Goal: Task Accomplishment & Management: Use online tool/utility

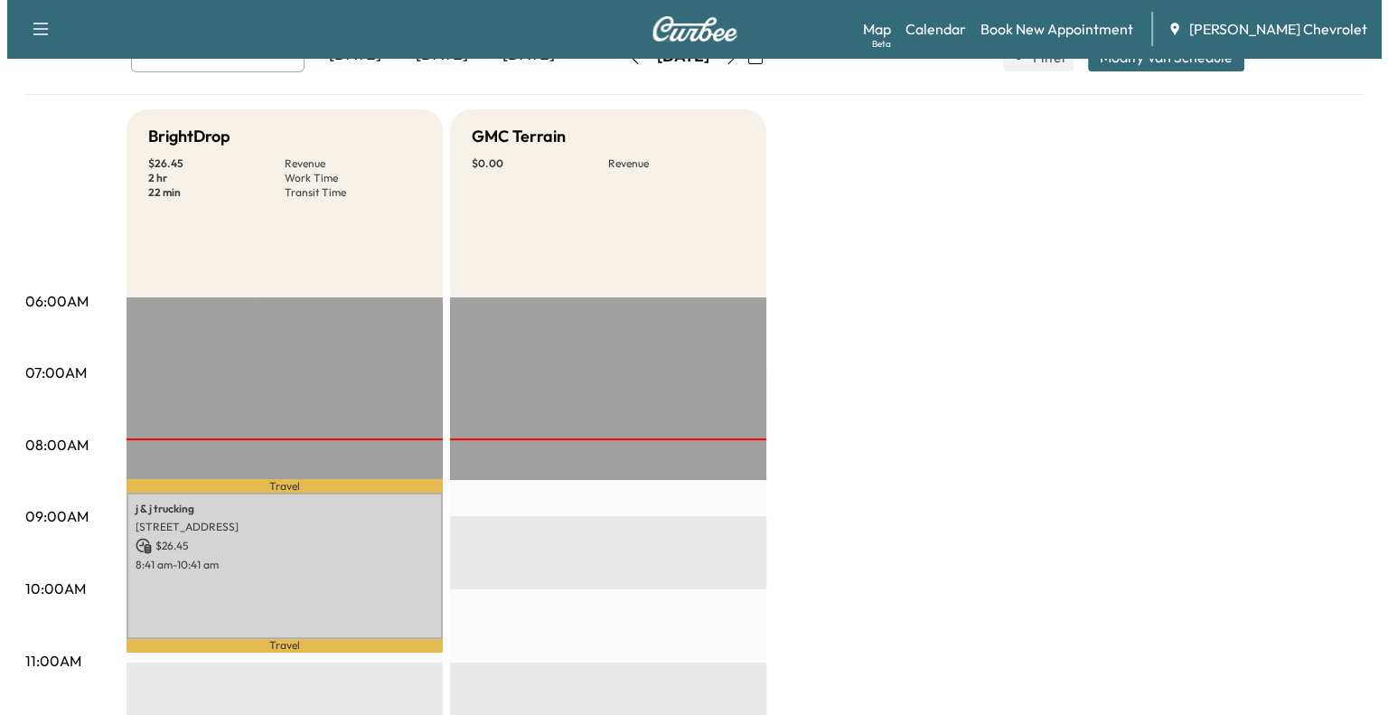
scroll to position [127, 0]
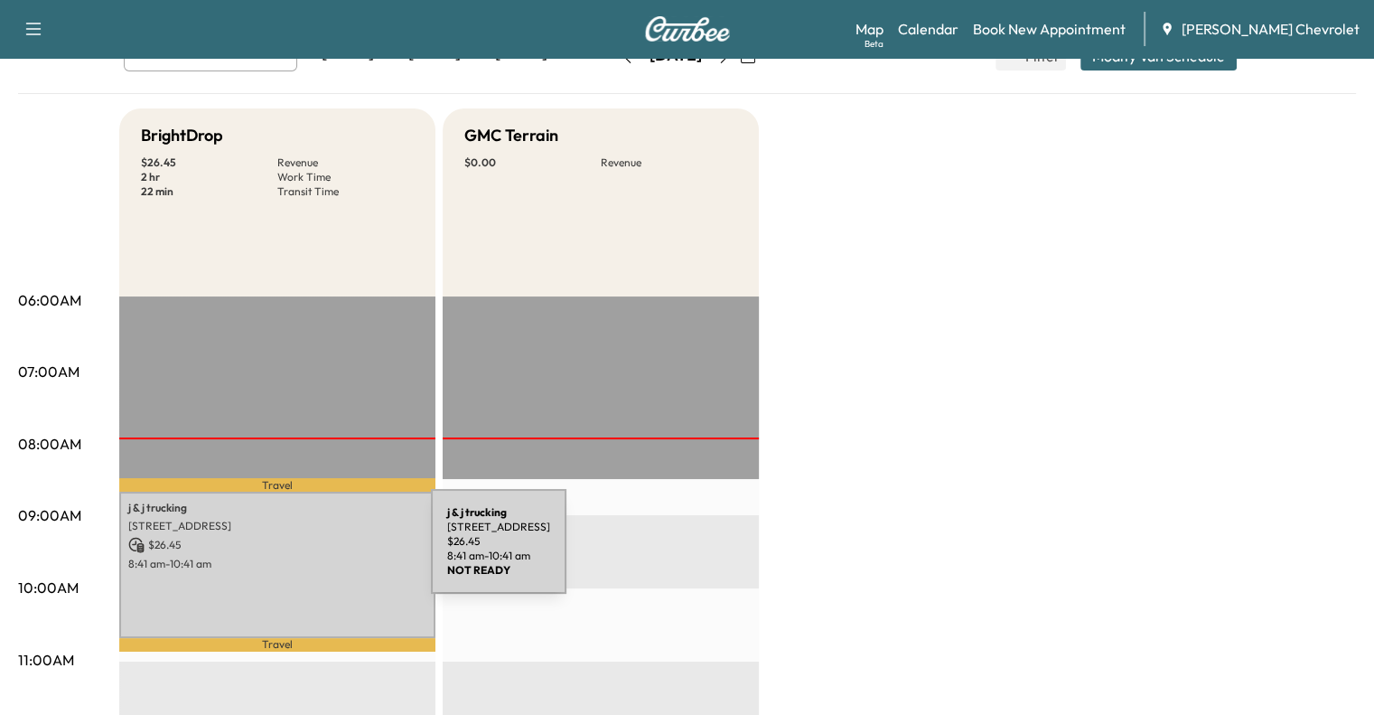
click at [295, 552] on div "j & j trucking [STREET_ADDRESS][PERSON_NAME] $ 26.45 8:41 am - 10:41 am" at bounding box center [277, 565] width 316 height 146
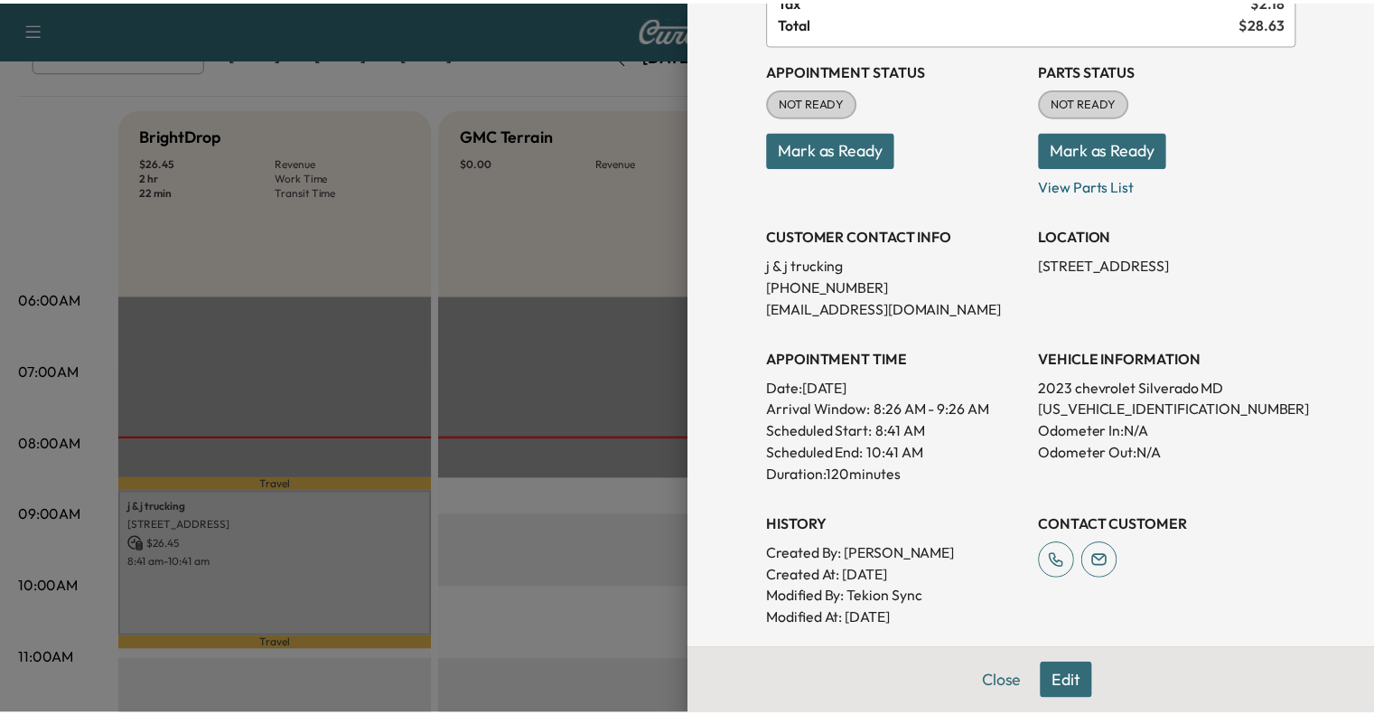
scroll to position [0, 0]
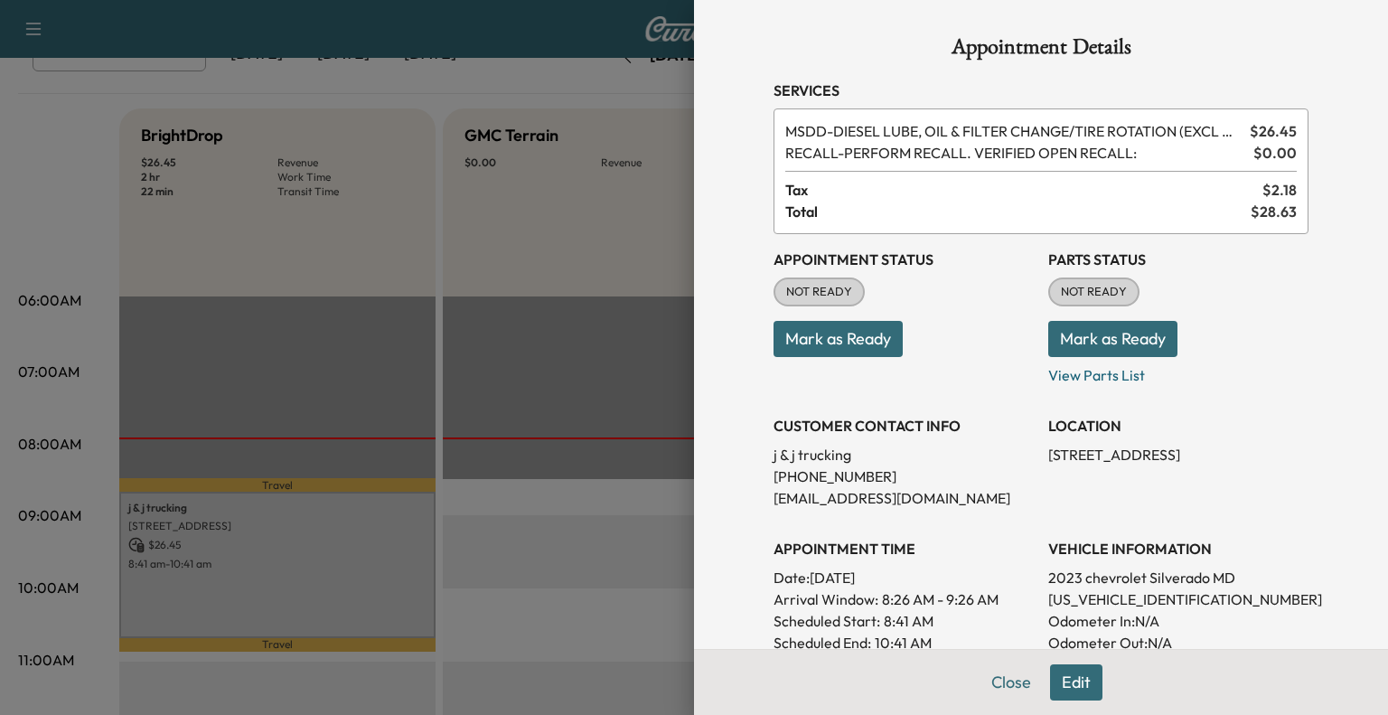
click at [567, 288] on div at bounding box center [694, 357] width 1388 height 715
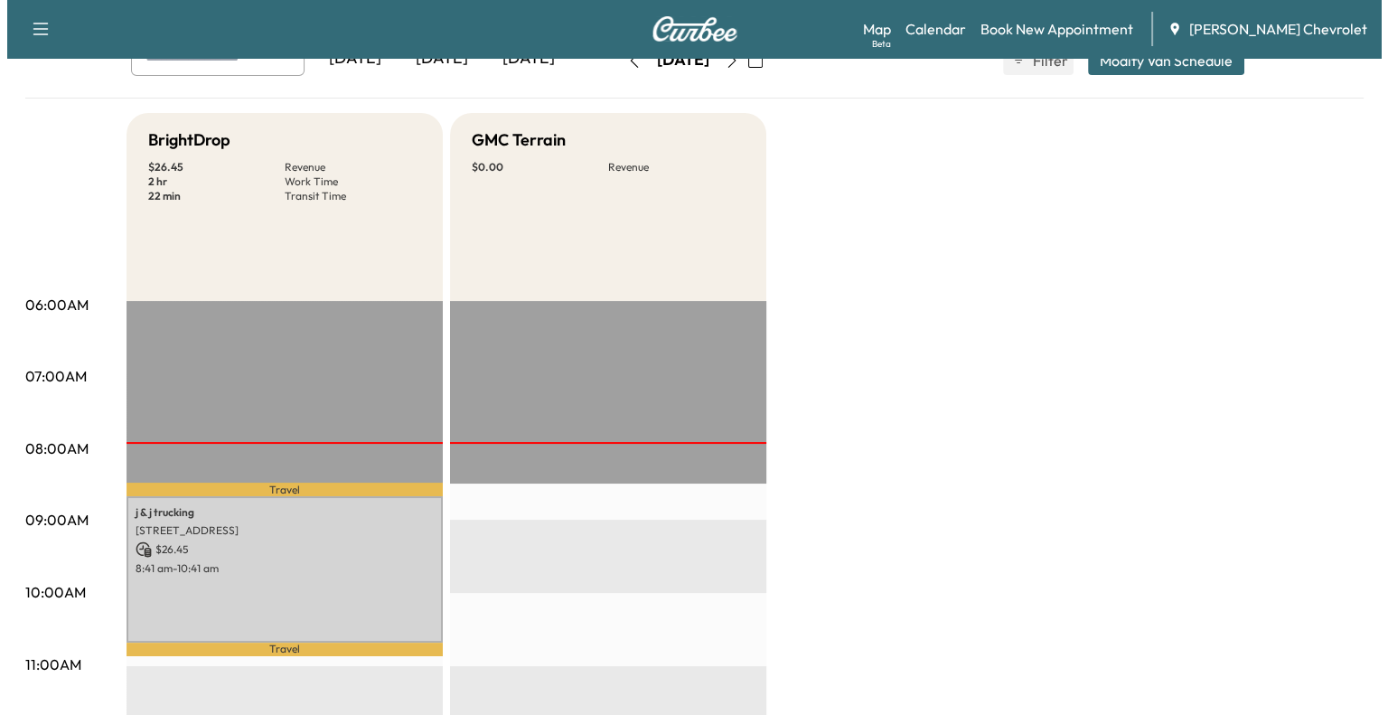
scroll to position [133, 0]
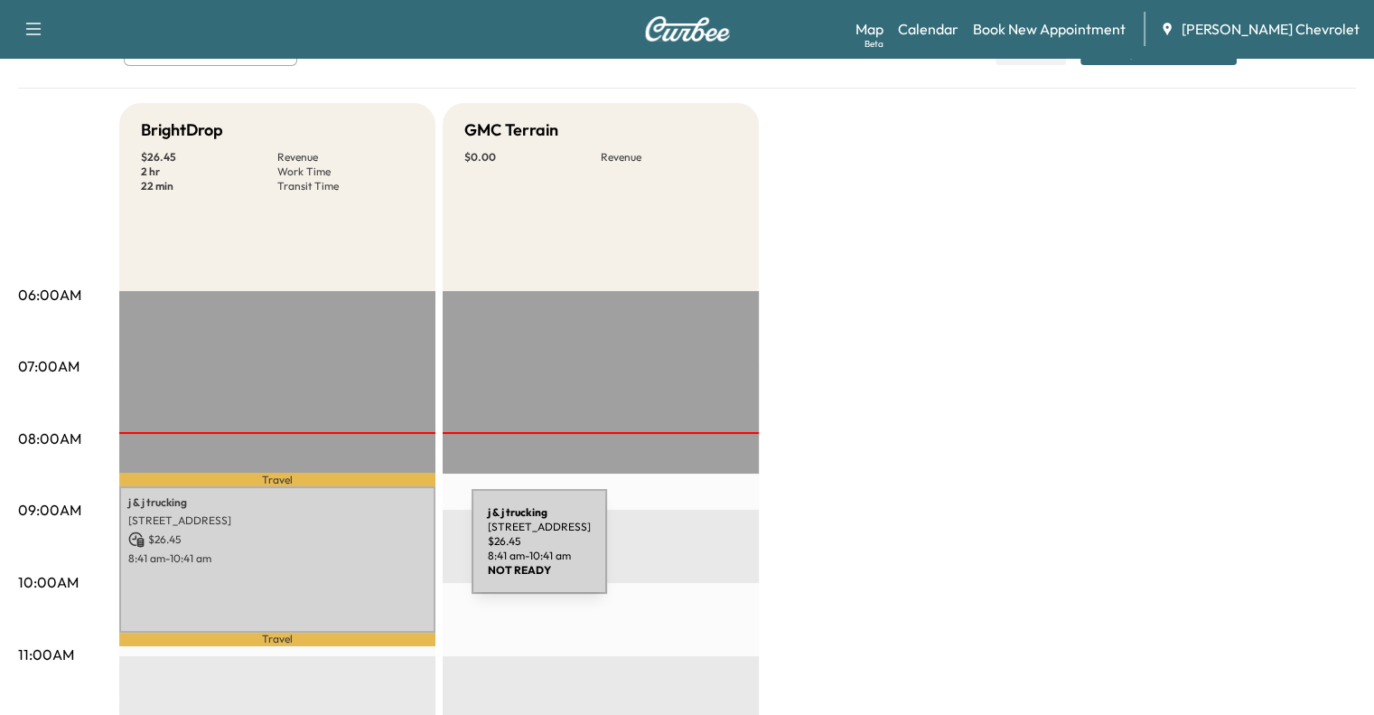
click at [336, 555] on p "8:41 am - 10:41 am" at bounding box center [277, 558] width 298 height 14
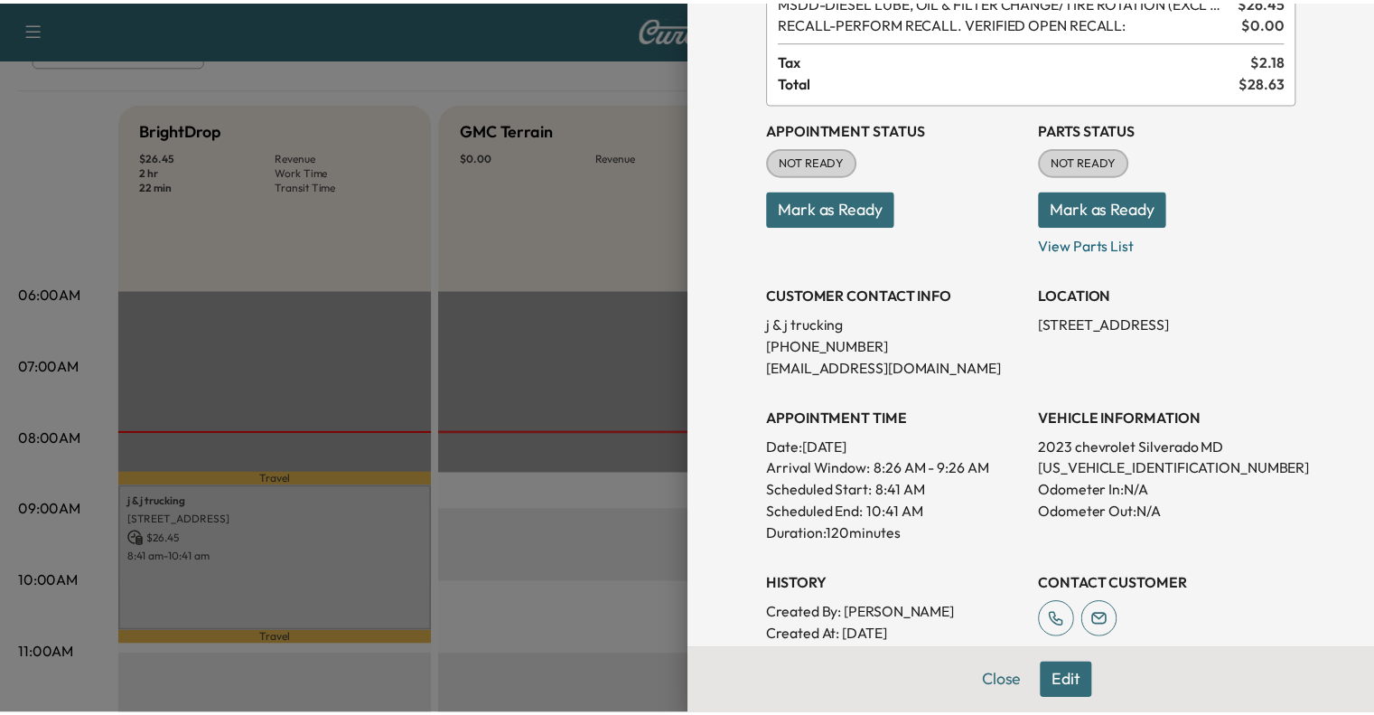
scroll to position [0, 0]
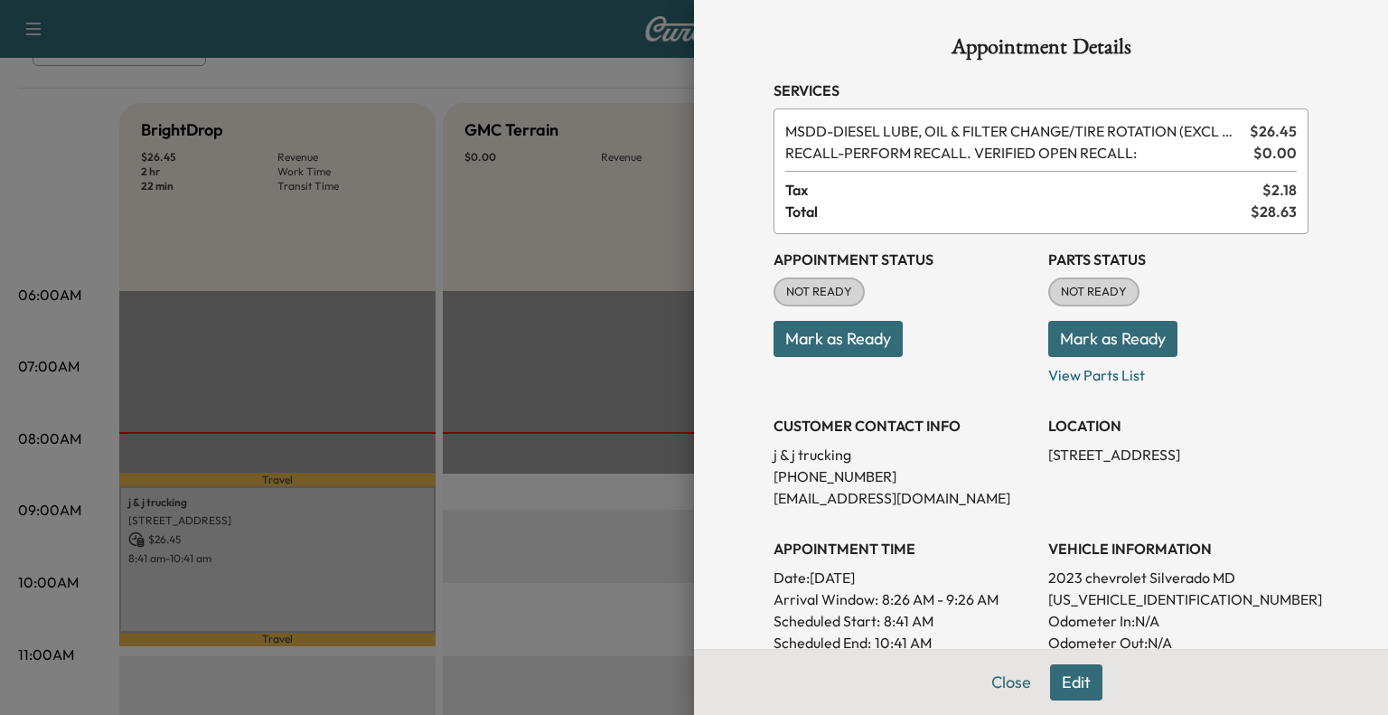
click at [500, 355] on div at bounding box center [694, 357] width 1388 height 715
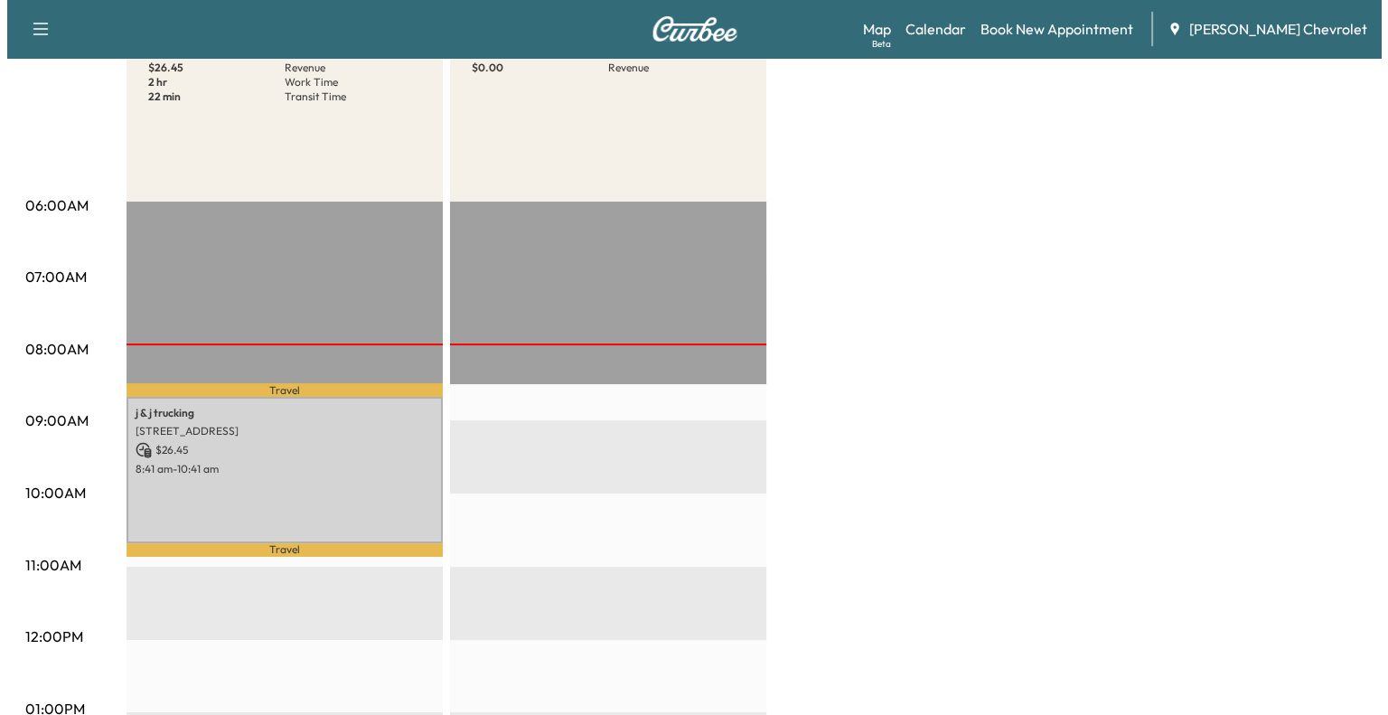
scroll to position [223, 0]
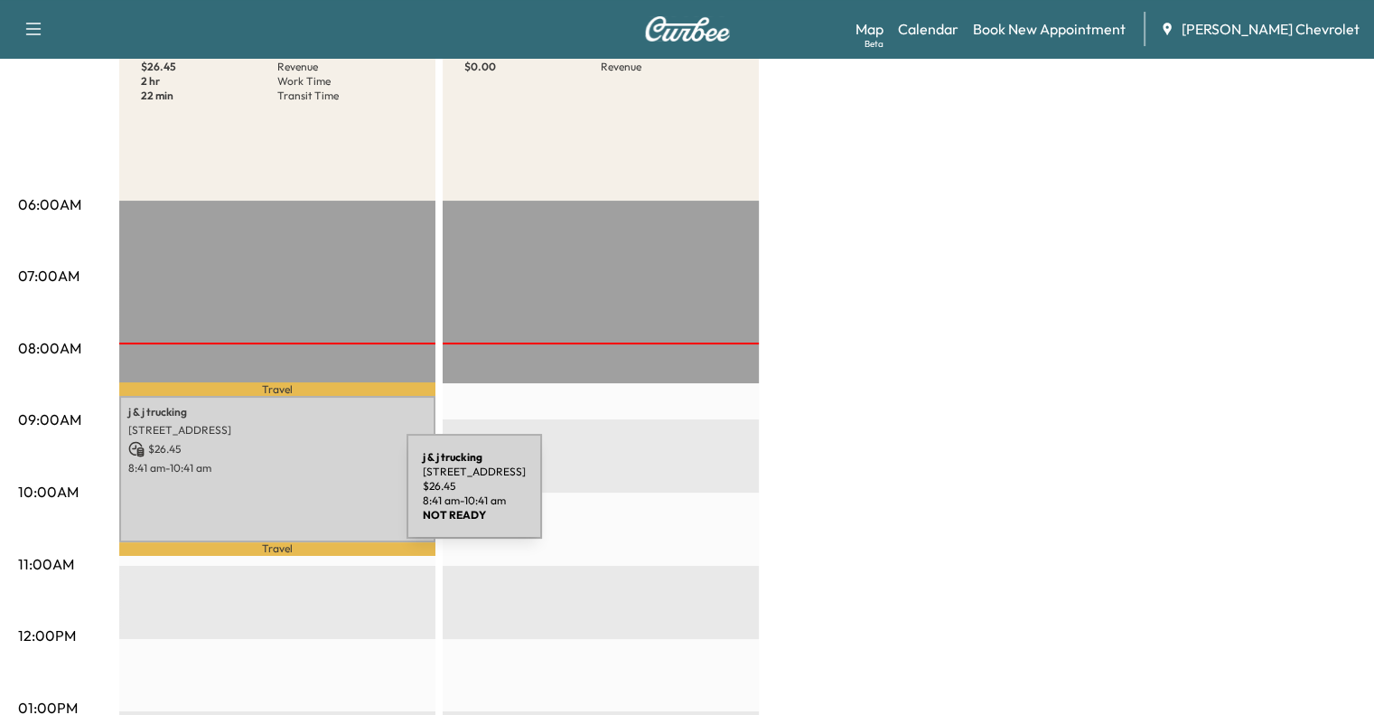
click at [286, 491] on div "j & j trucking [STREET_ADDRESS][PERSON_NAME] $ 26.45 8:41 am - 10:41 am" at bounding box center [277, 469] width 316 height 146
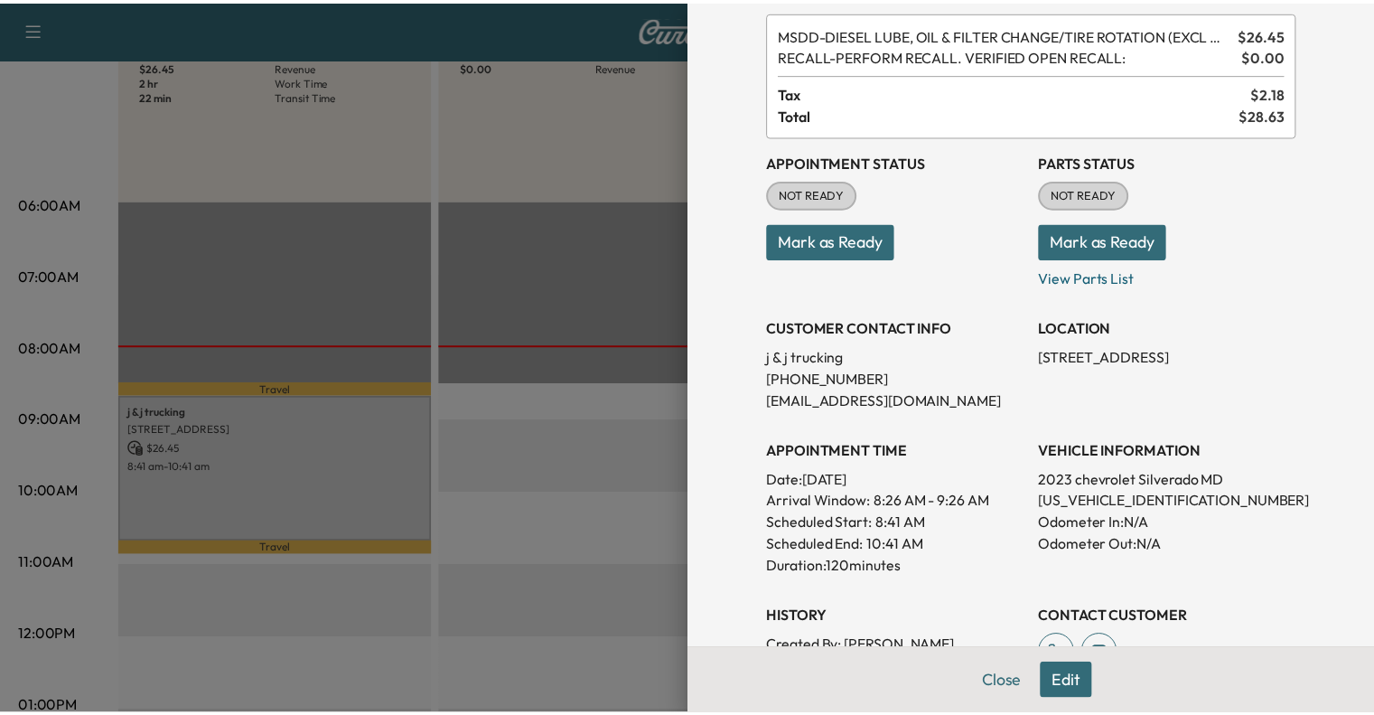
scroll to position [0, 0]
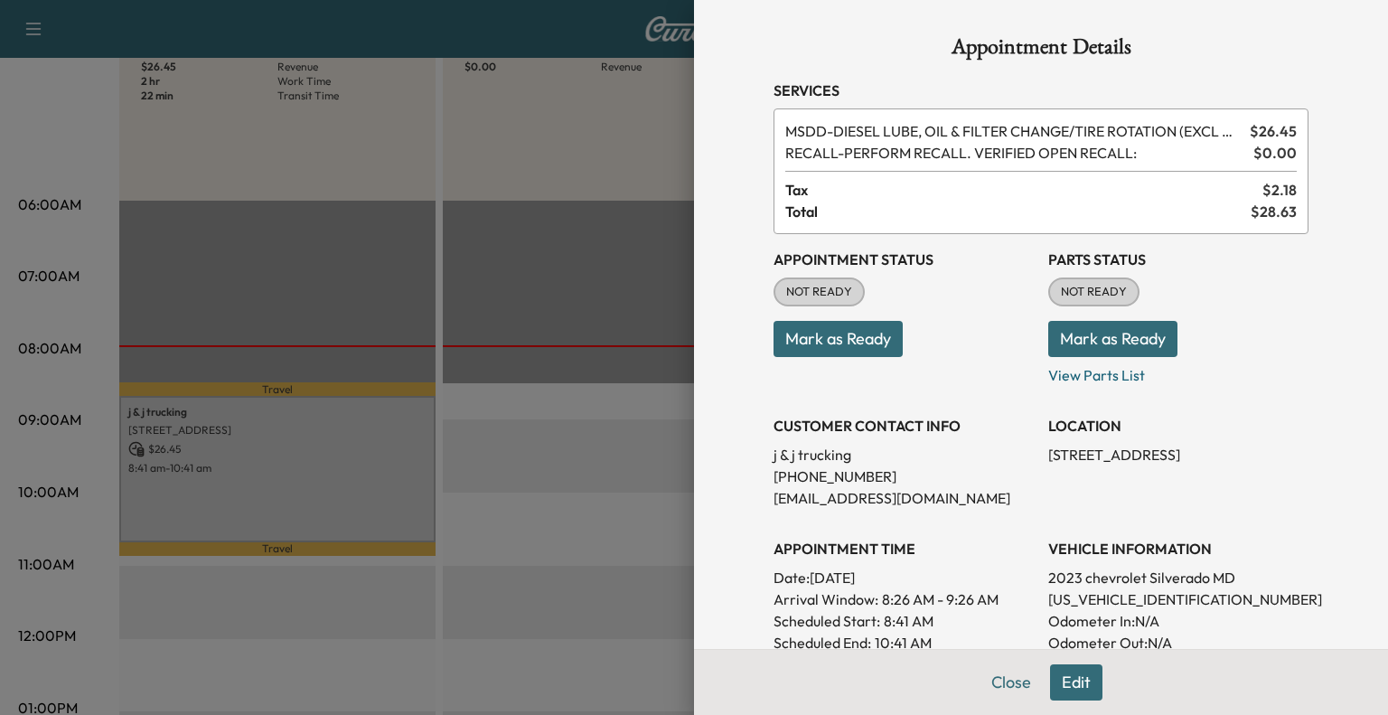
drag, startPoint x: 923, startPoint y: 414, endPoint x: 610, endPoint y: 411, distance: 313.5
click at [610, 411] on div at bounding box center [694, 357] width 1388 height 715
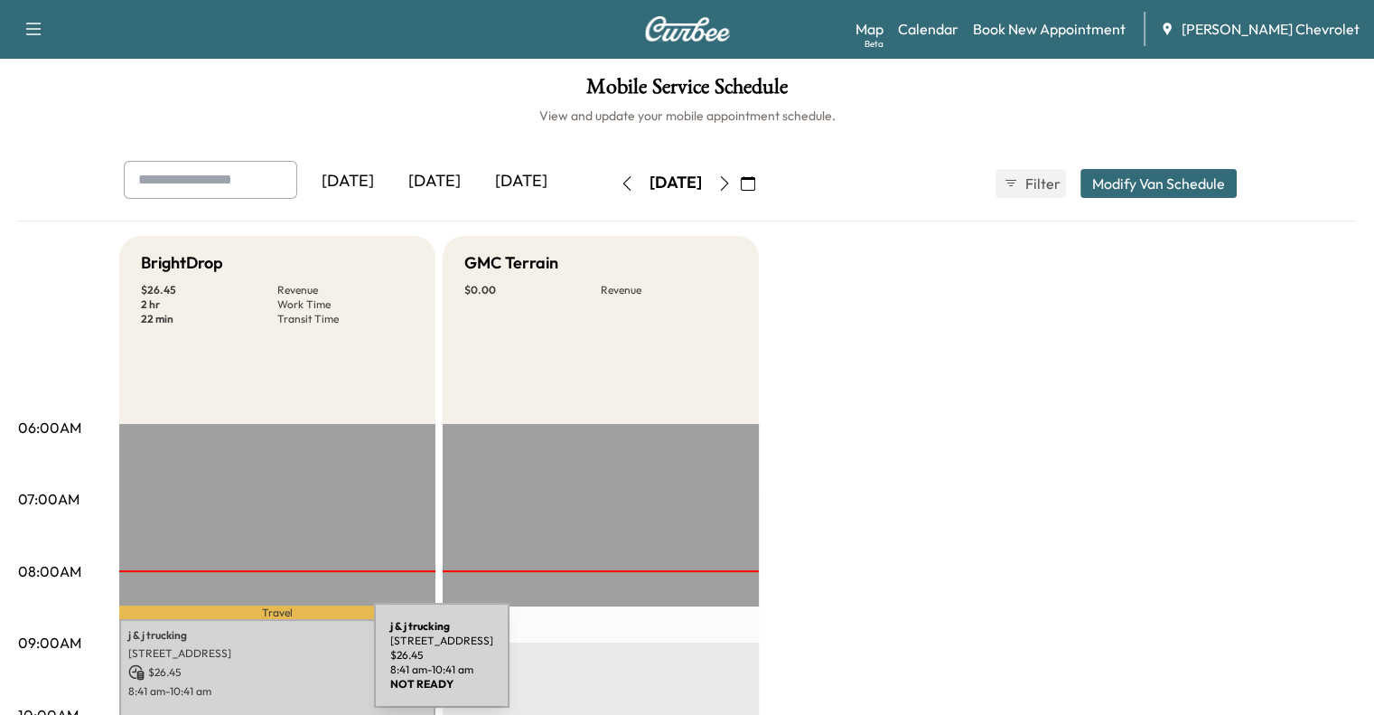
click at [239, 666] on p "$ 26.45" at bounding box center [277, 672] width 298 height 16
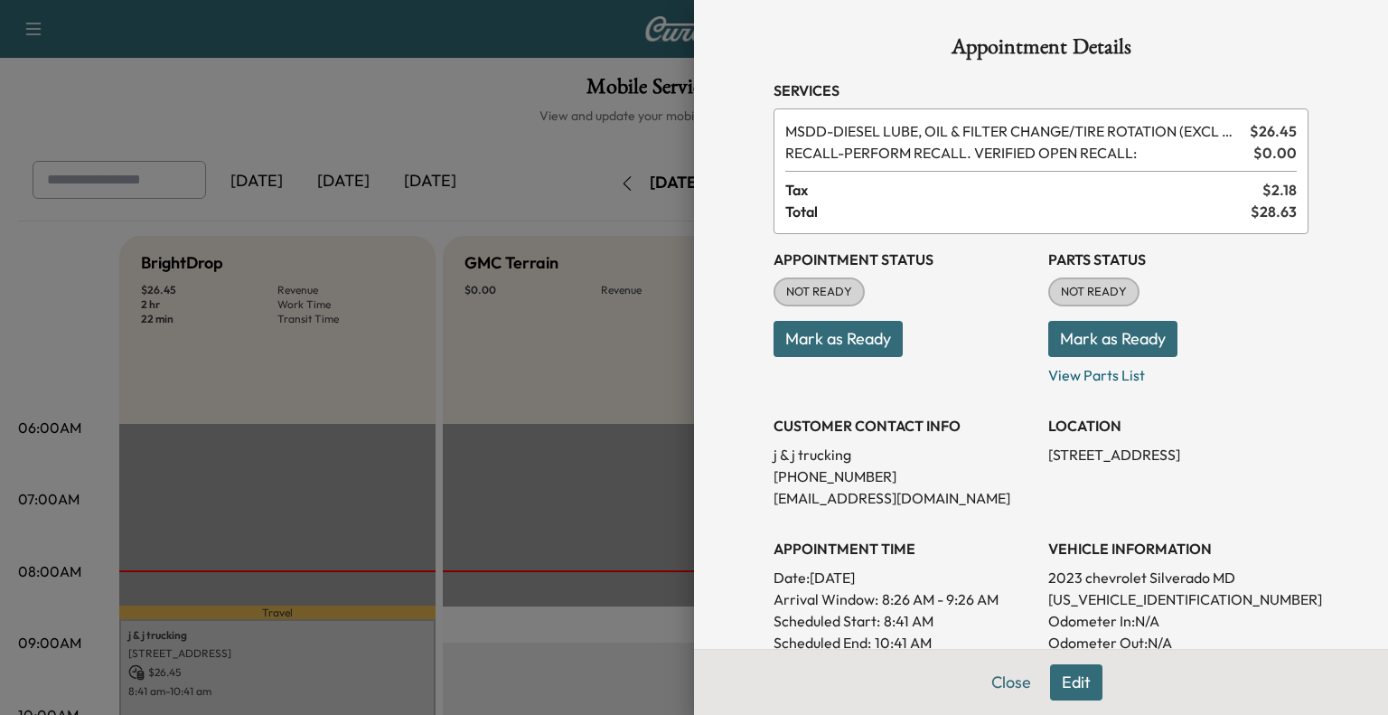
click at [387, 465] on div at bounding box center [694, 357] width 1388 height 715
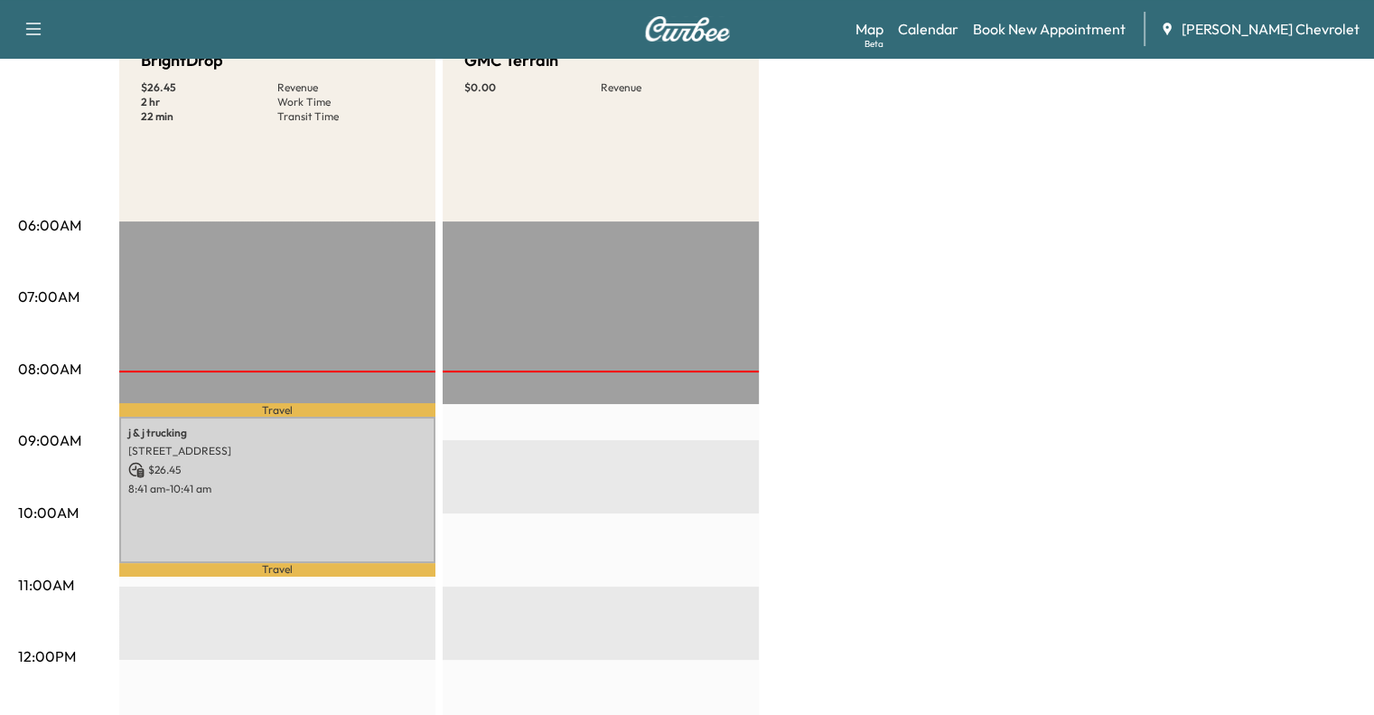
scroll to position [210, 0]
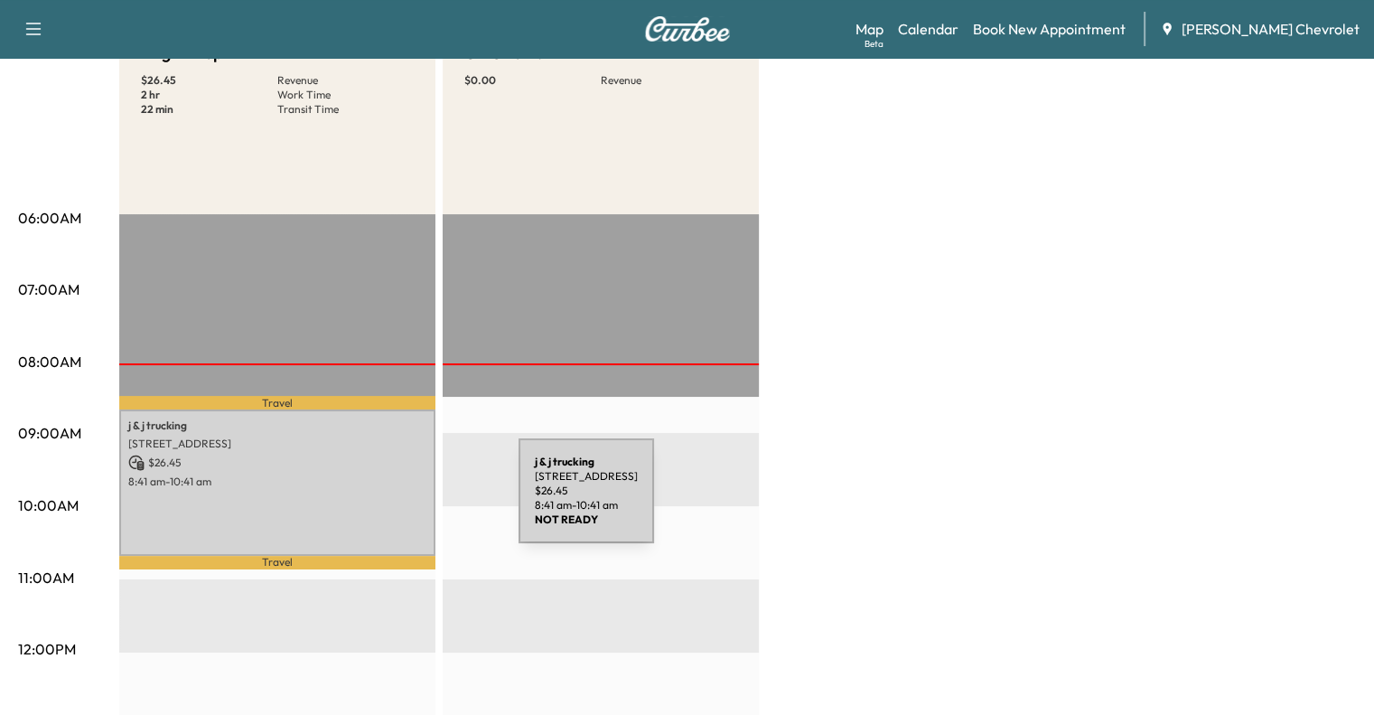
click at [383, 501] on div "j & j trucking [STREET_ADDRESS][PERSON_NAME] $ 26.45 8:41 am - 10:41 am" at bounding box center [277, 482] width 316 height 146
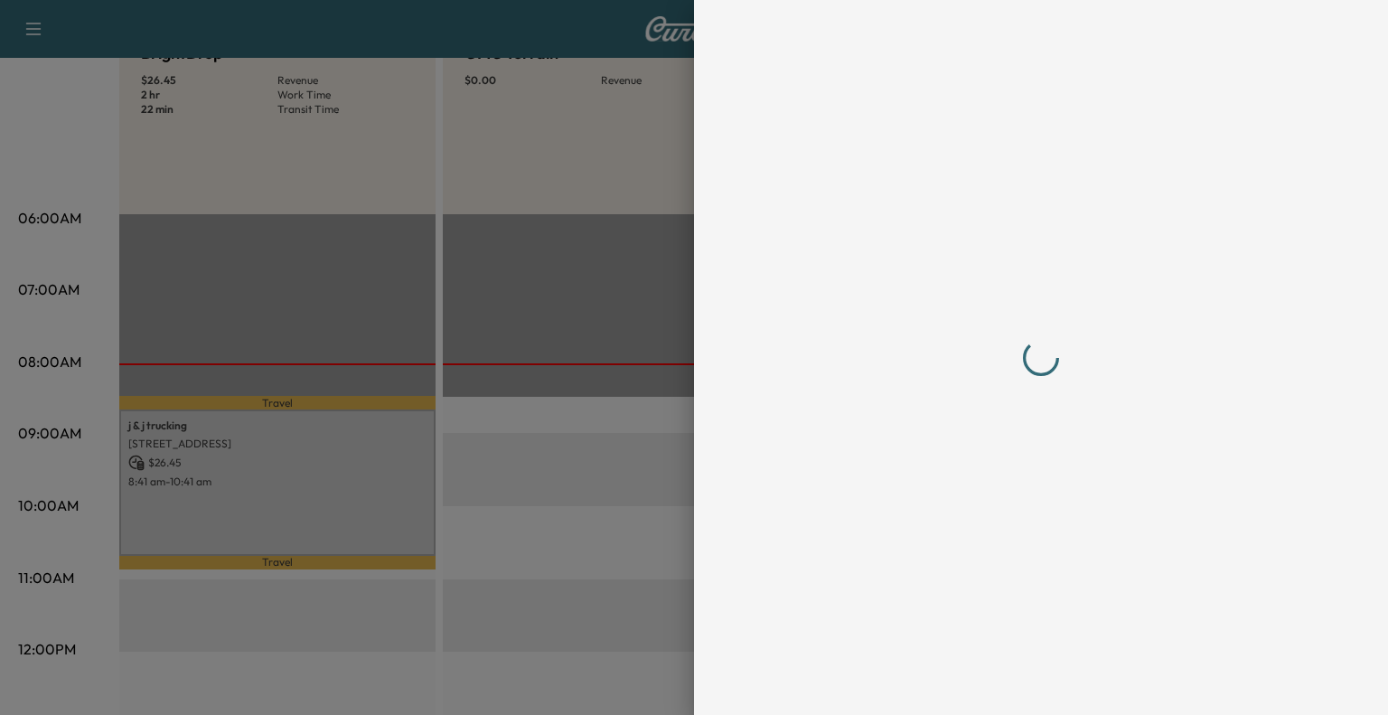
click at [464, 479] on div at bounding box center [694, 357] width 1388 height 715
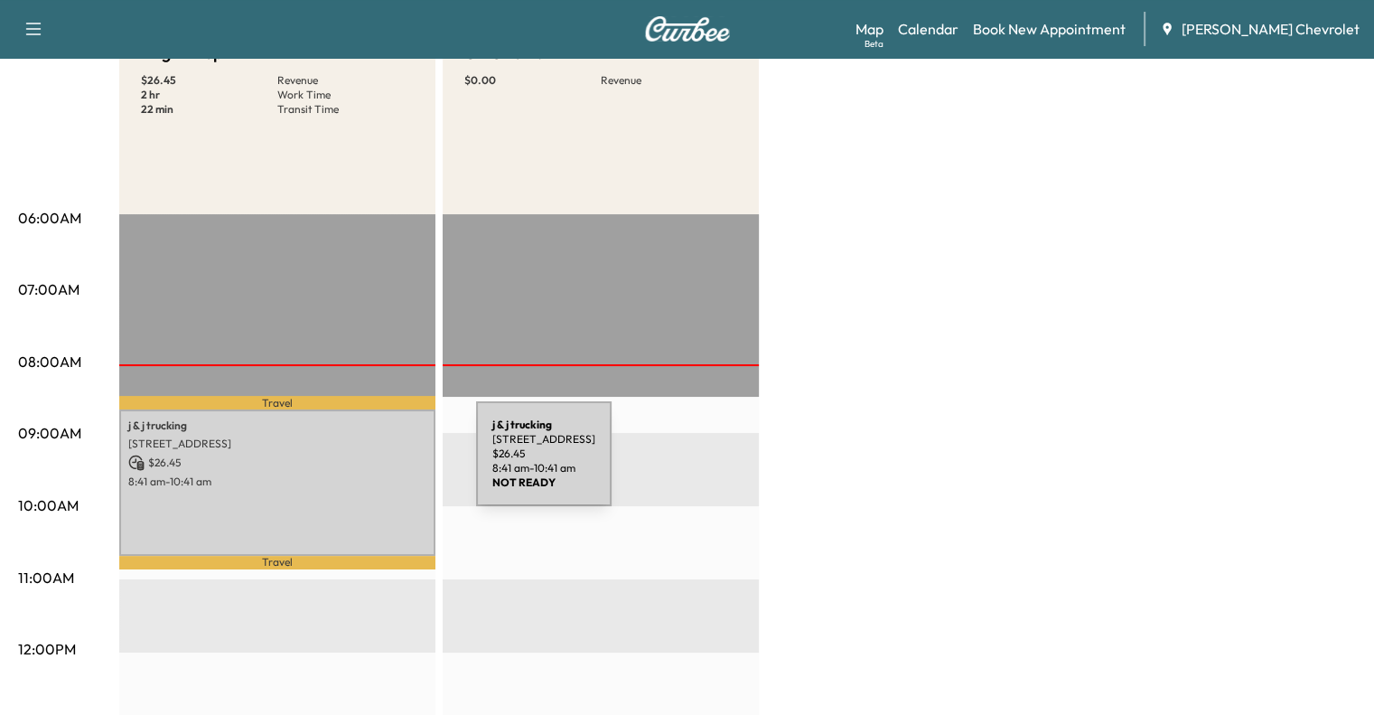
click at [341, 464] on p "$ 26.45" at bounding box center [277, 462] width 298 height 16
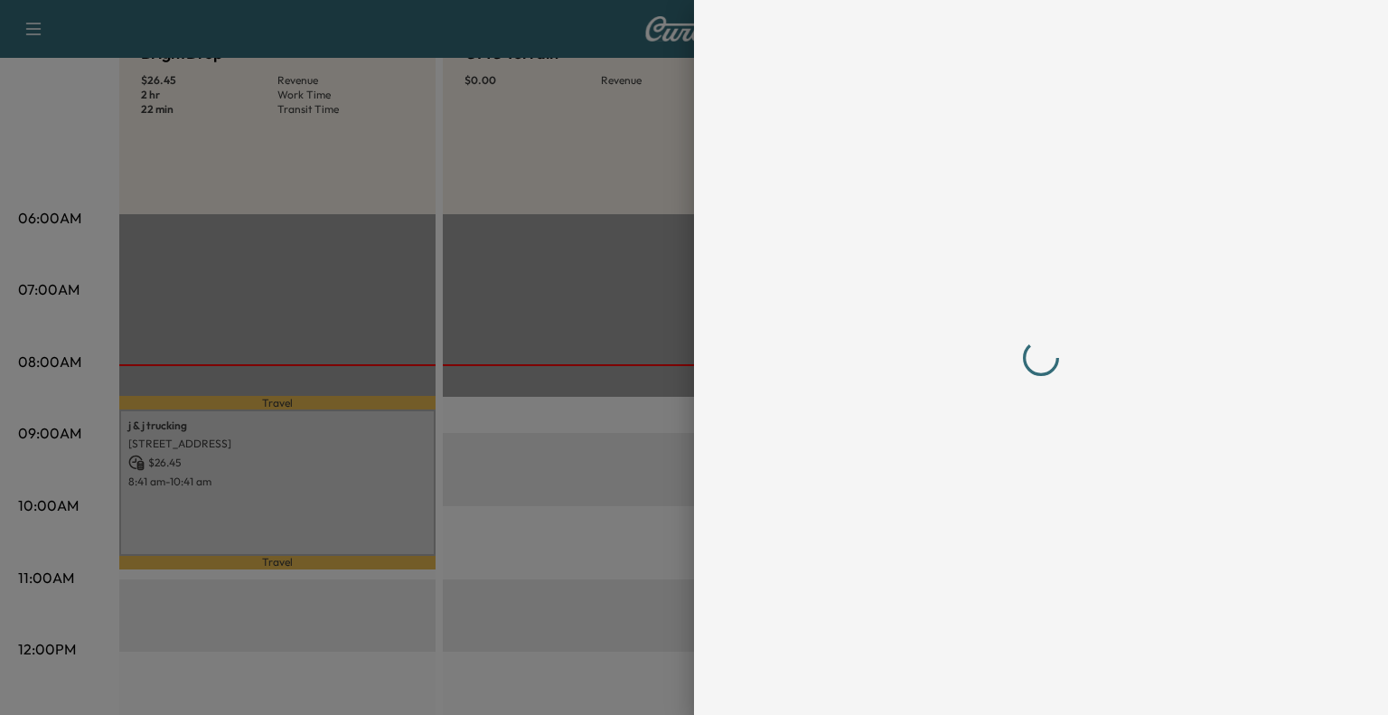
click at [453, 331] on div at bounding box center [694, 357] width 1388 height 715
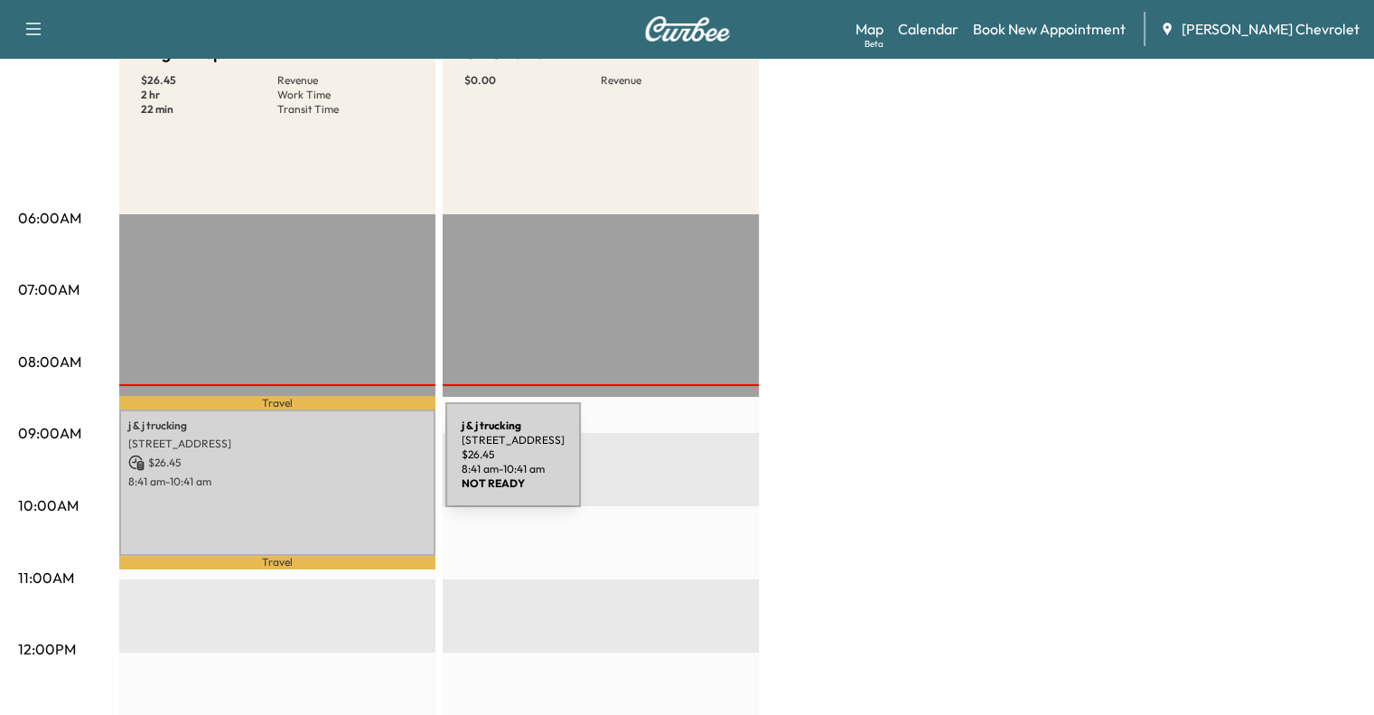
click at [309, 467] on p "$ 26.45" at bounding box center [277, 462] width 298 height 16
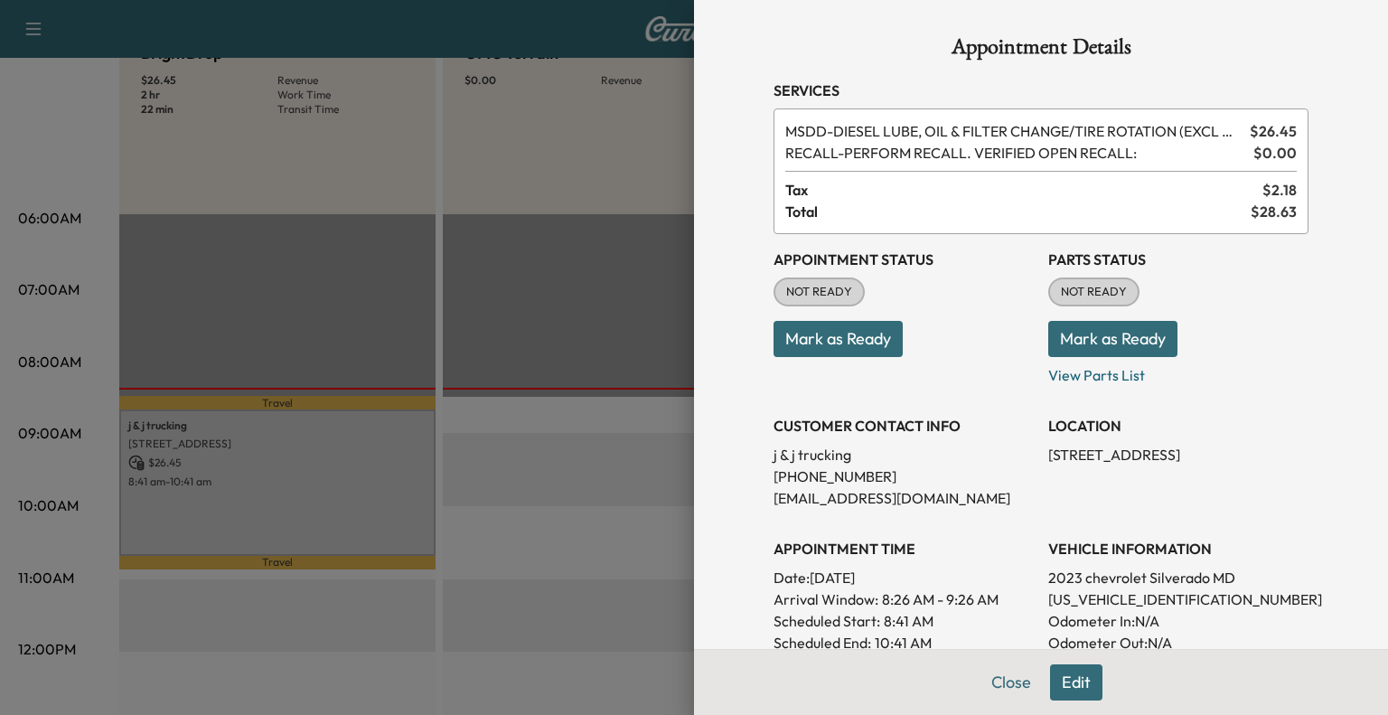
click at [1126, 348] on button "Mark as Ready" at bounding box center [1112, 339] width 129 height 36
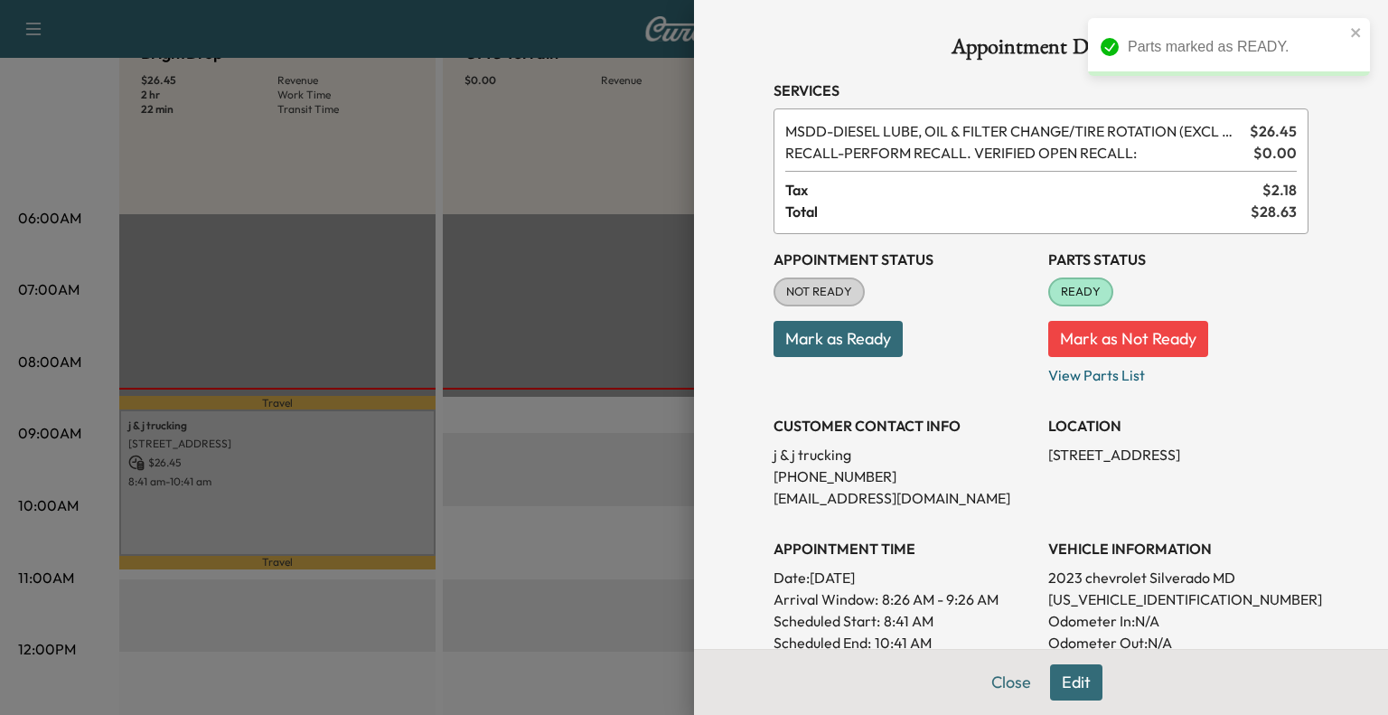
click at [798, 339] on button "Mark as Ready" at bounding box center [837, 339] width 129 height 36
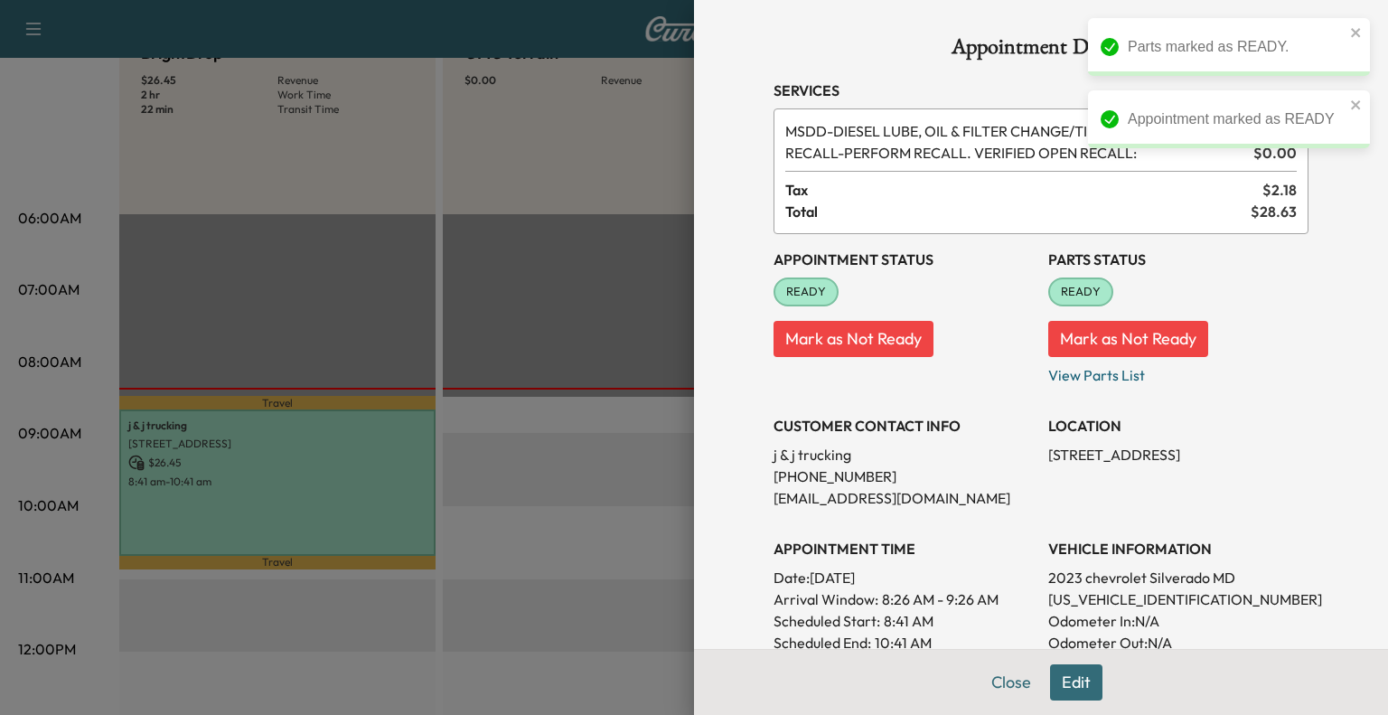
click at [585, 250] on div at bounding box center [694, 357] width 1388 height 715
